Goal: Check status

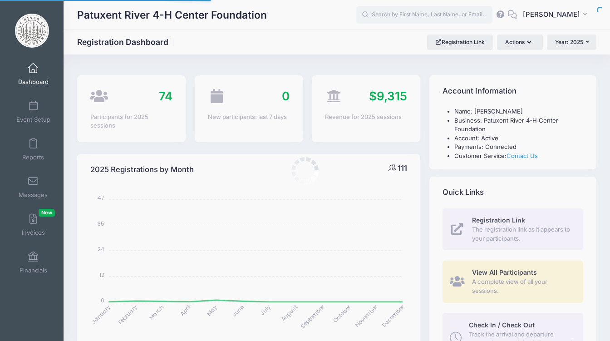
select select
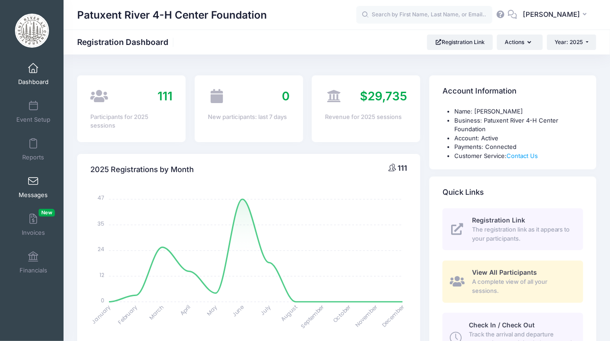
click at [33, 186] on span at bounding box center [33, 182] width 0 height 10
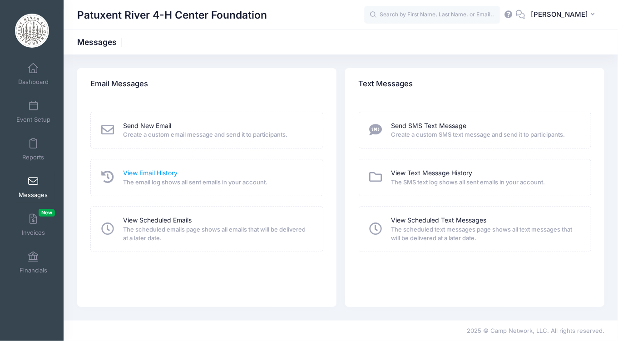
click at [141, 176] on link "View Email History" at bounding box center [150, 174] width 55 height 10
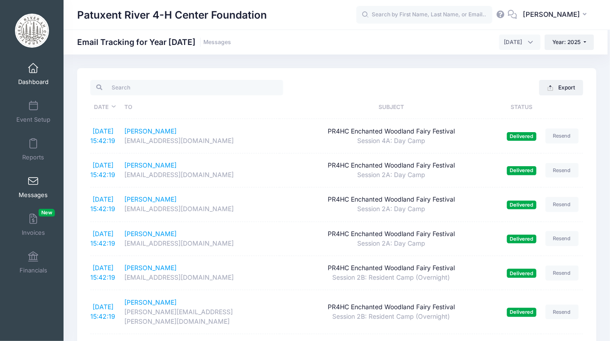
click at [33, 69] on span at bounding box center [33, 69] width 0 height 10
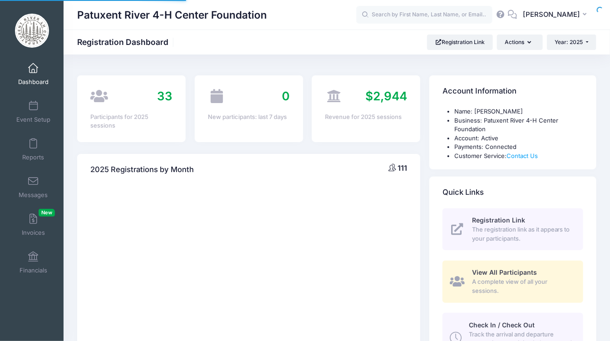
select select
